Goal: Check status: Check status

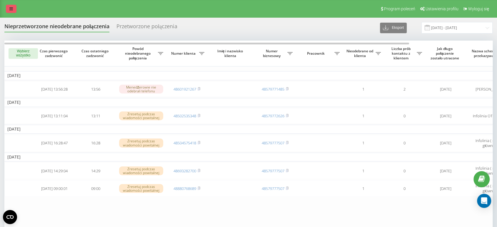
click at [8, 7] on link at bounding box center [11, 9] width 11 height 8
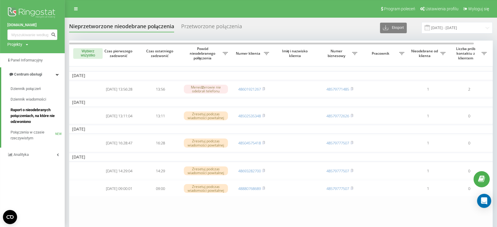
click at [28, 109] on span "Raport o nieodebranych połączeniach, na które nie odzwoniono" at bounding box center [36, 116] width 51 height 18
